Goal: Transaction & Acquisition: Purchase product/service

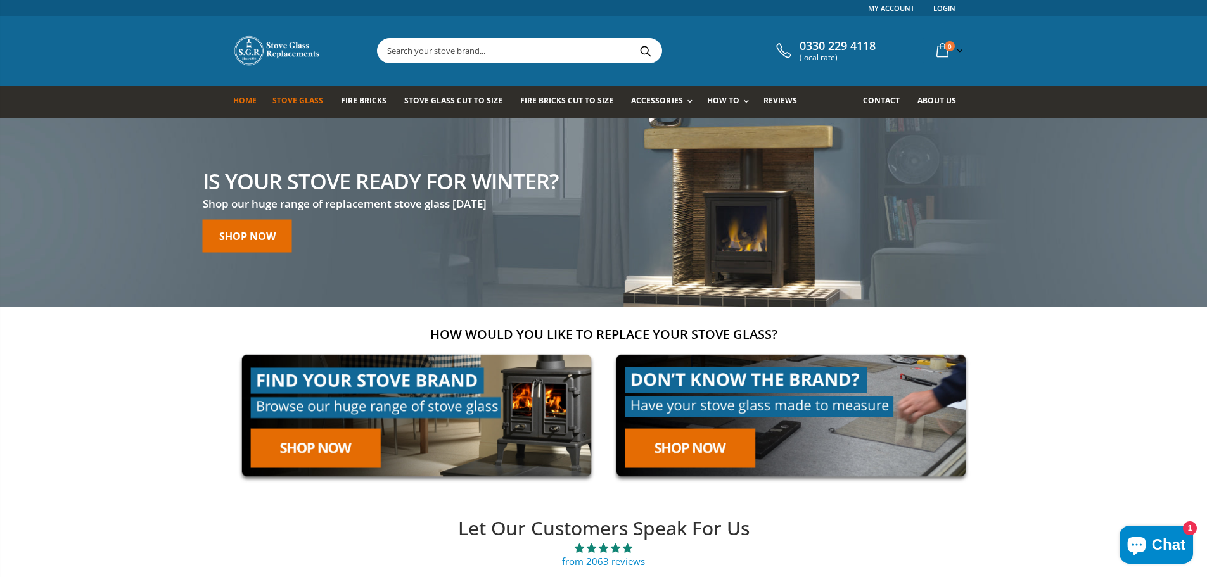
click at [292, 100] on span "Stove Glass" at bounding box center [297, 100] width 51 height 11
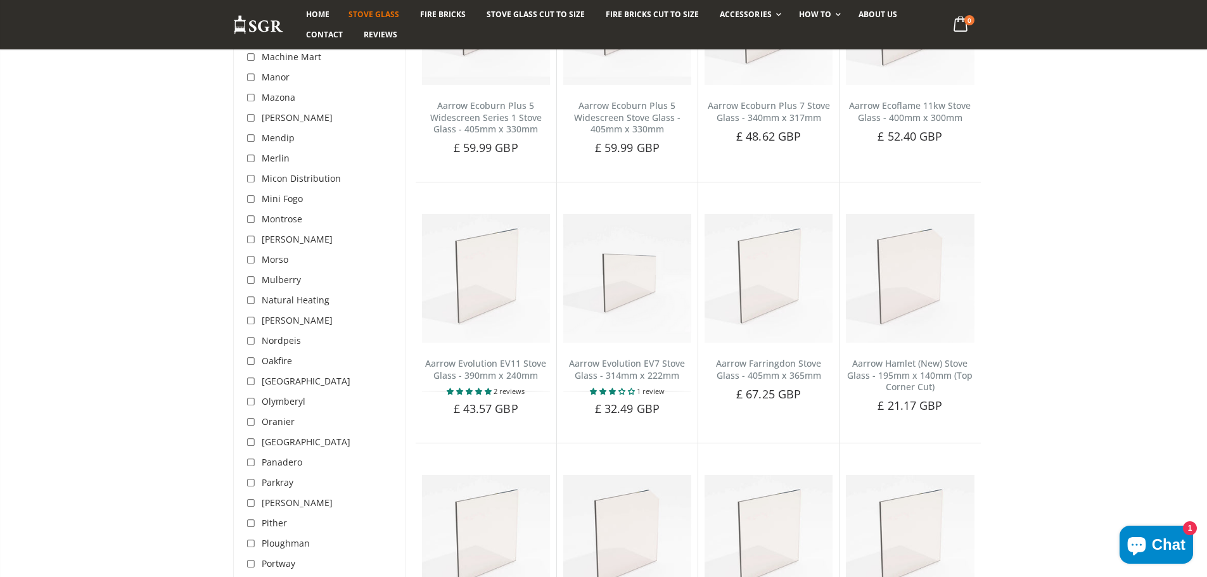
scroll to position [2851, 0]
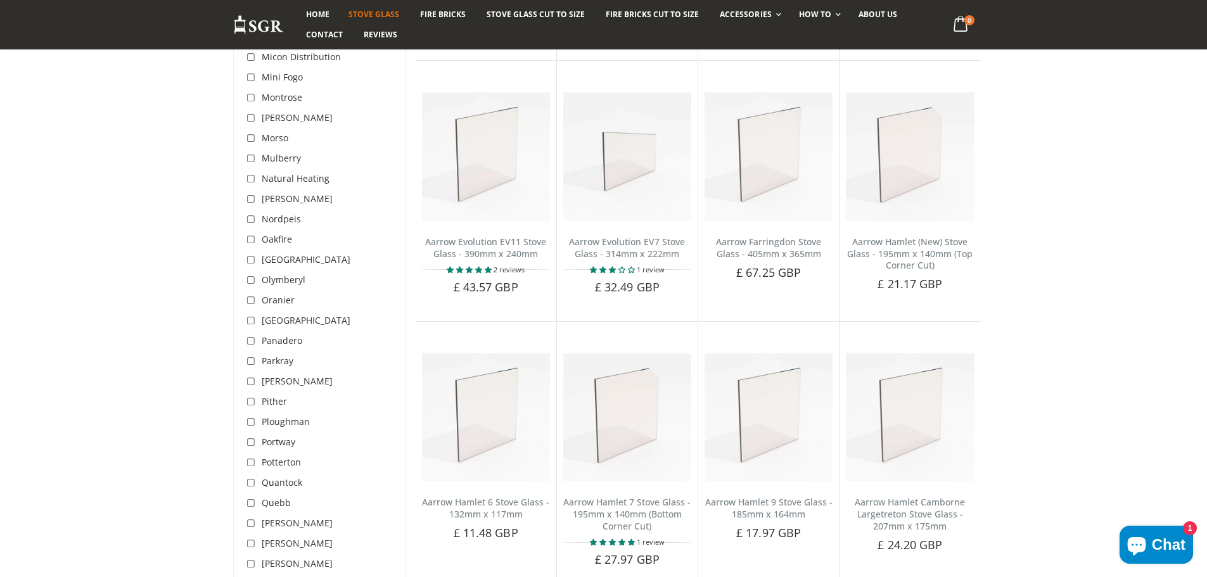
click at [250, 436] on input "checkbox" at bounding box center [252, 442] width 13 height 13
checkbox input "true"
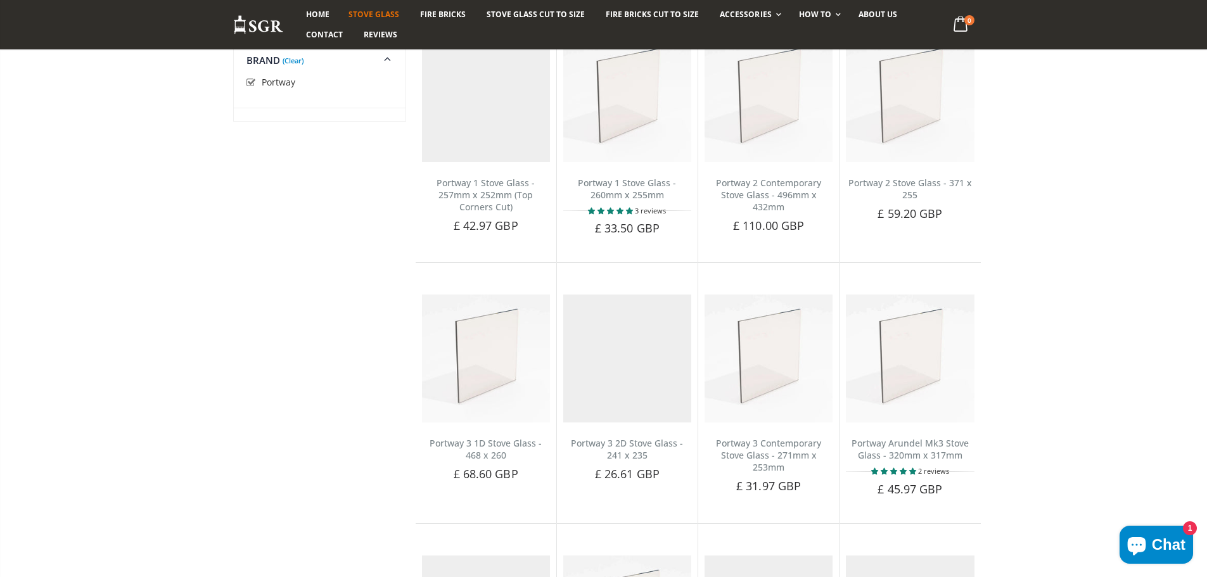
scroll to position [238, 0]
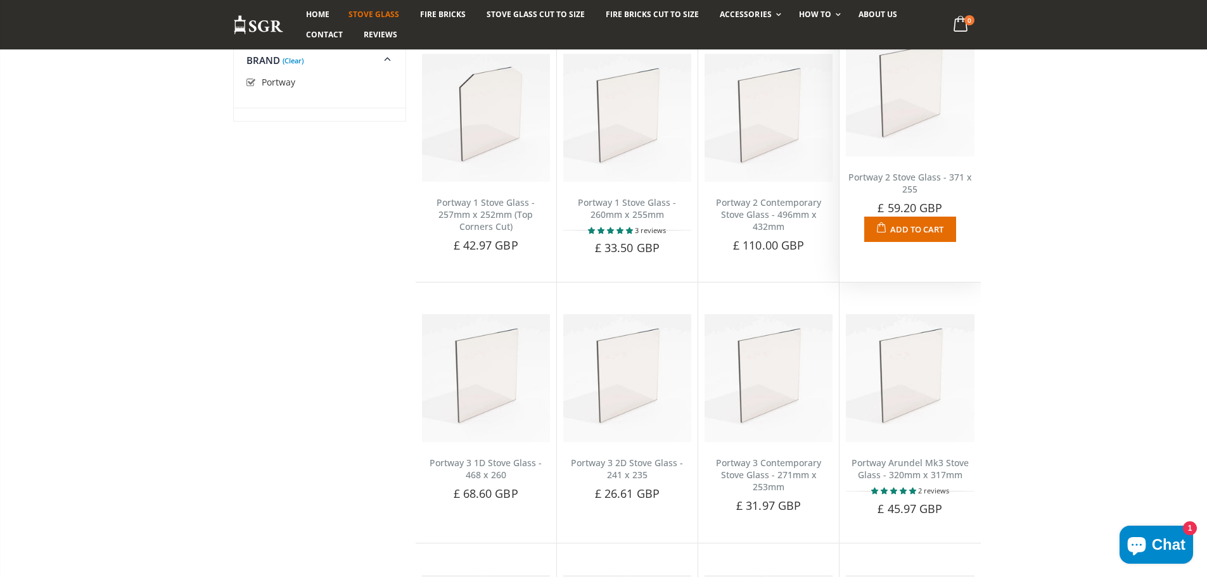
click at [893, 233] on span "Add to Cart" at bounding box center [916, 229] width 53 height 11
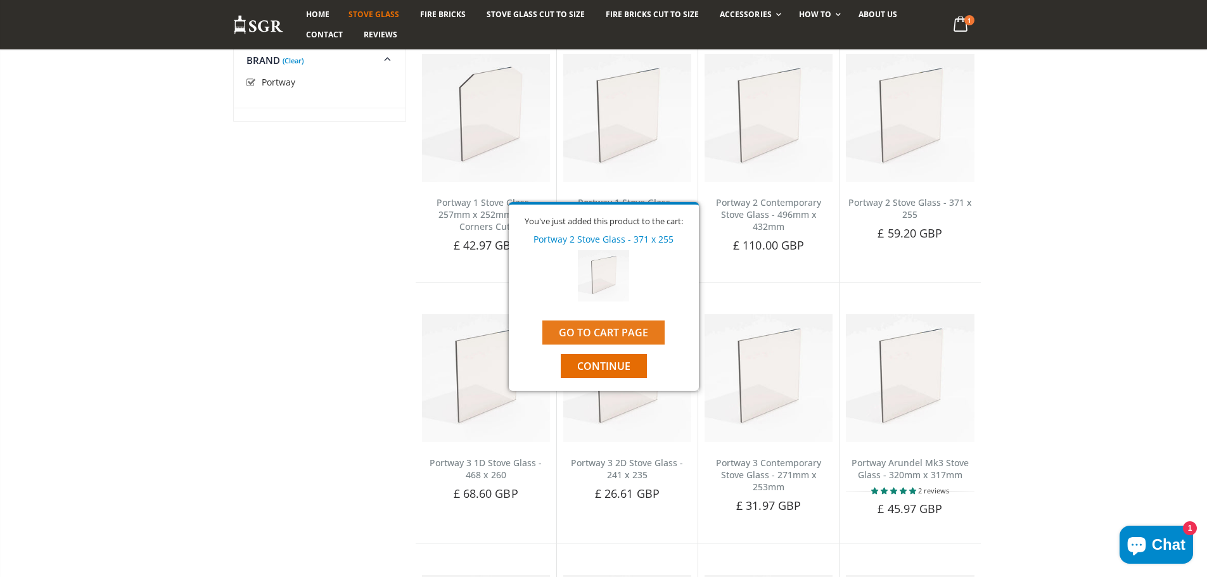
click at [599, 334] on link "Go to cart page" at bounding box center [603, 333] width 122 height 24
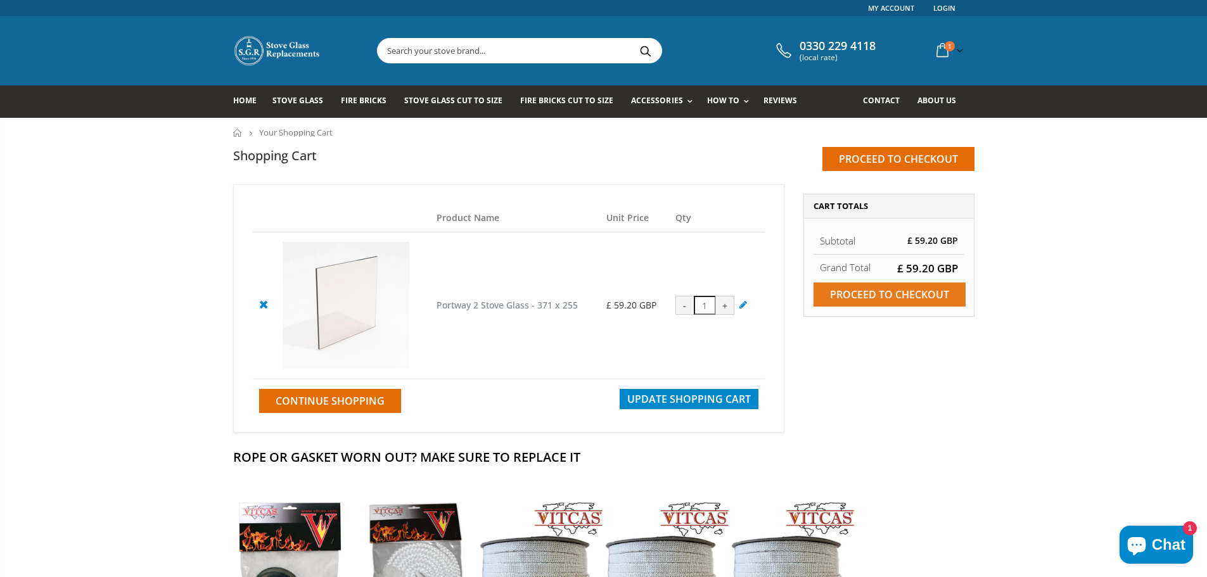
click at [876, 291] on input "Proceed to checkout" at bounding box center [889, 295] width 152 height 24
